Goal: Task Accomplishment & Management: Manage account settings

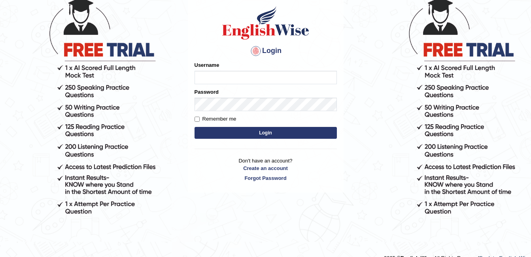
type input "ambikasharma"
click at [198, 117] on input "Remember me" at bounding box center [196, 119] width 5 height 5
checkbox input "true"
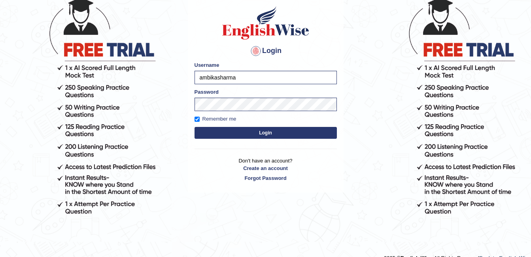
click at [223, 130] on button "Login" at bounding box center [265, 133] width 142 height 12
